Goal: Task Accomplishment & Management: Use online tool/utility

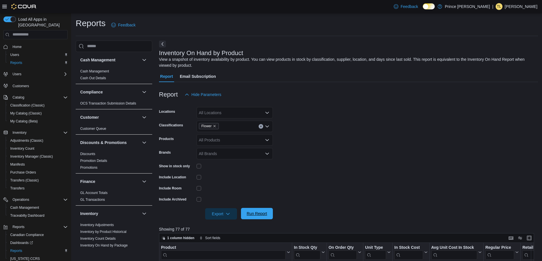
click at [255, 212] on span "Run Report" at bounding box center [256, 214] width 20 height 6
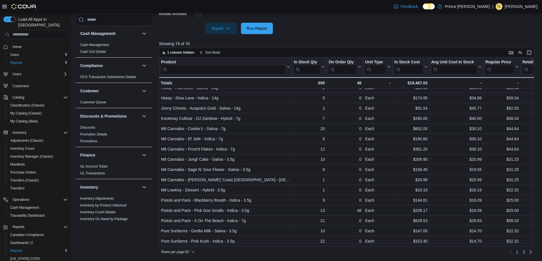
scroll to position [356, 0]
click at [527, 252] on link "2" at bounding box center [523, 252] width 7 height 9
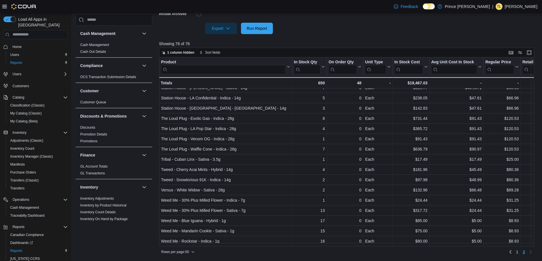
scroll to position [111, 0]
